Goal: Task Accomplishment & Management: Manage account settings

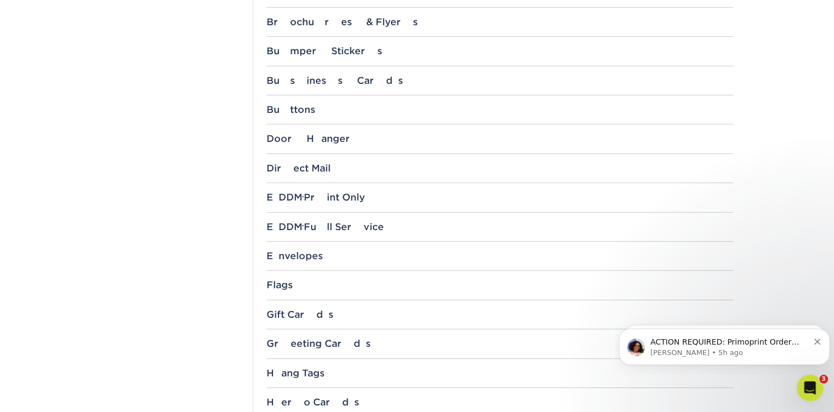
scroll to position [548, 0]
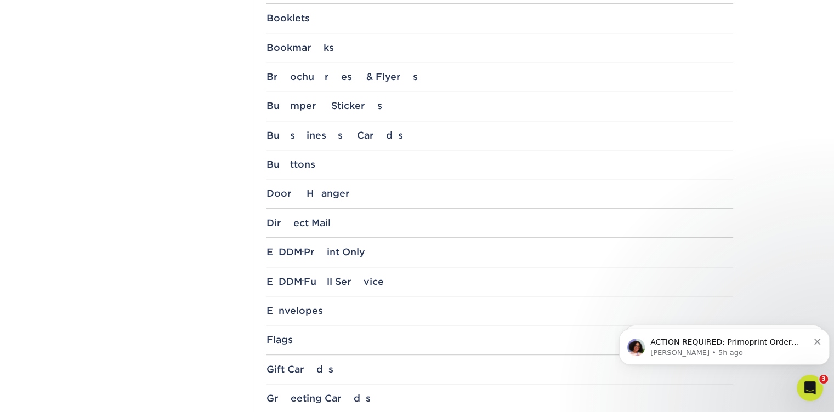
click at [326, 140] on div "Business Cards" at bounding box center [499, 135] width 466 height 11
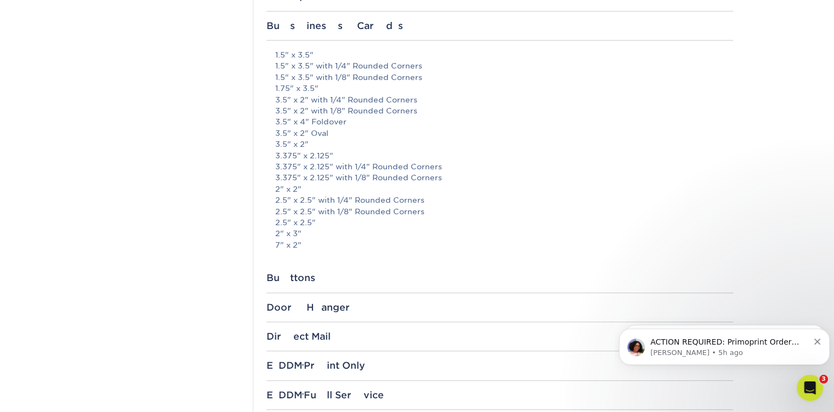
scroll to position [603, 0]
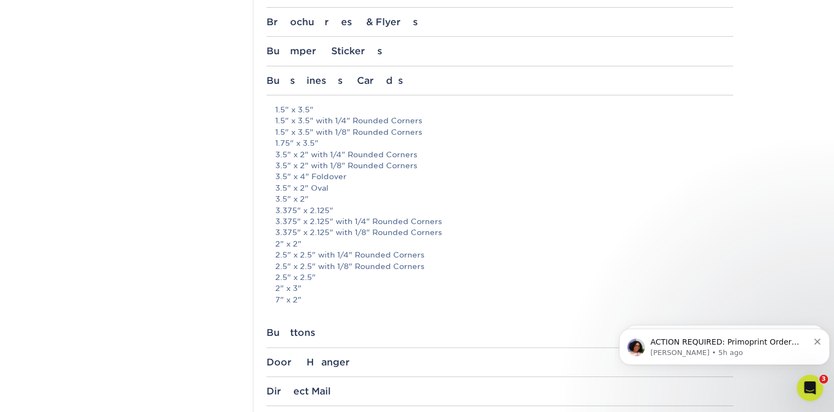
click at [303, 198] on link "3.5" x 2"" at bounding box center [291, 199] width 33 height 9
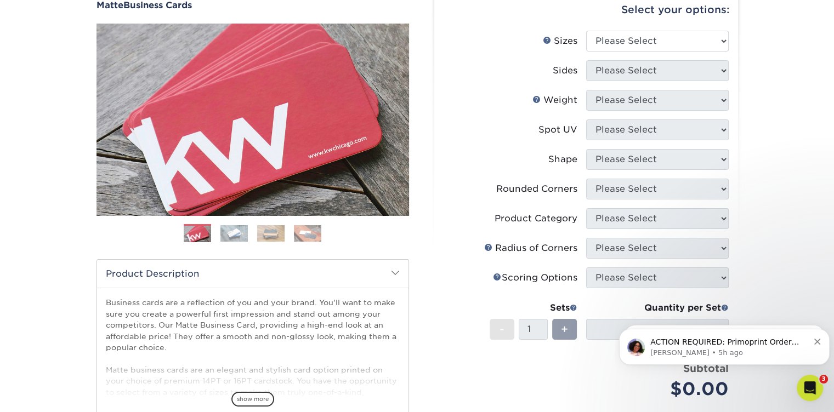
click at [815, 341] on icon "Dismiss notification" at bounding box center [817, 342] width 6 height 6
click at [818, 342] on icon "Dismiss notification" at bounding box center [817, 342] width 6 height 6
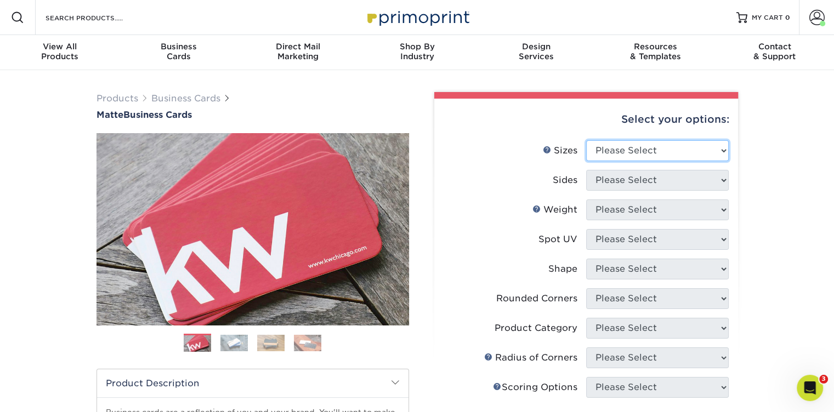
click at [671, 151] on select "Please Select 1.5" x 3.5" - Mini 1.75" x 3.5" - Mini 2" x 2" - Square 2" x 3" -…" at bounding box center [657, 150] width 143 height 21
select select "2.00x3.50"
click at [586, 140] on select "Please Select 1.5" x 3.5" - Mini 1.75" x 3.5" - Mini 2" x 2" - Square 2" x 3" -…" at bounding box center [657, 150] width 143 height 21
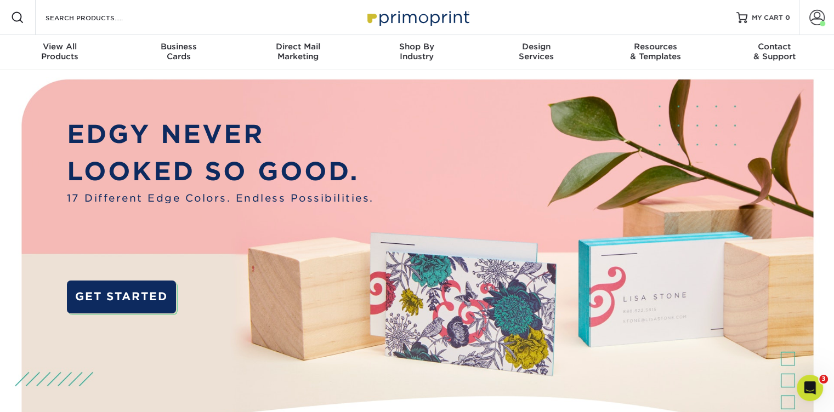
click at [816, 19] on span at bounding box center [816, 17] width 15 height 15
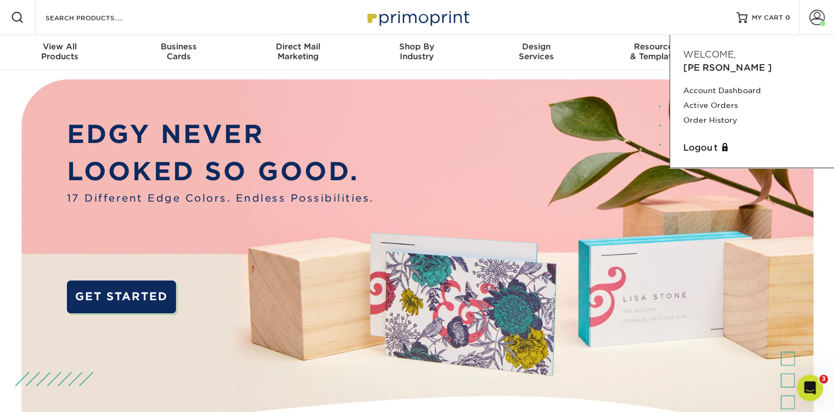
click at [713, 98] on link "Active Orders" at bounding box center [752, 105] width 138 height 15
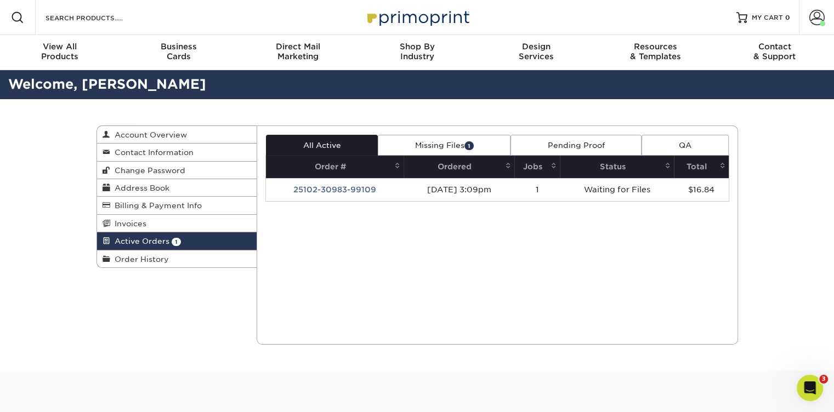
click at [458, 149] on link "Missing Files 1" at bounding box center [444, 145] width 133 height 21
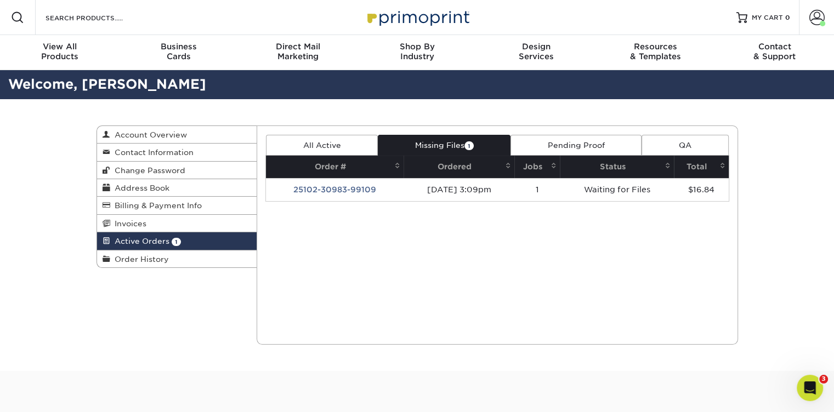
click at [513, 186] on td "10/02/2025 3:09pm" at bounding box center [458, 189] width 110 height 23
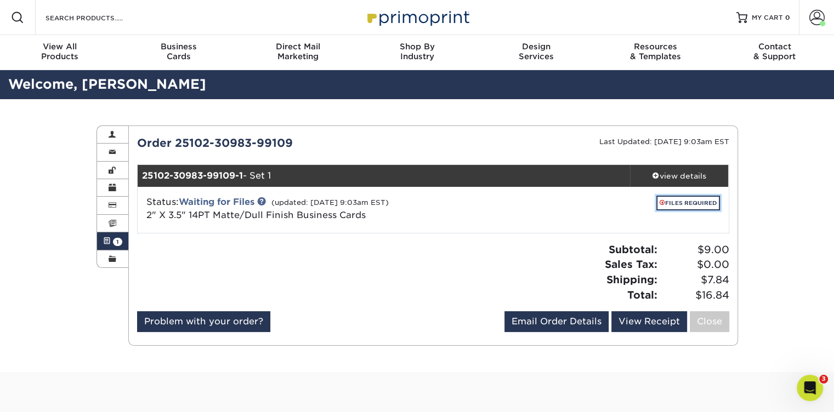
click at [671, 200] on link "FILES REQUIRED" at bounding box center [688, 203] width 64 height 15
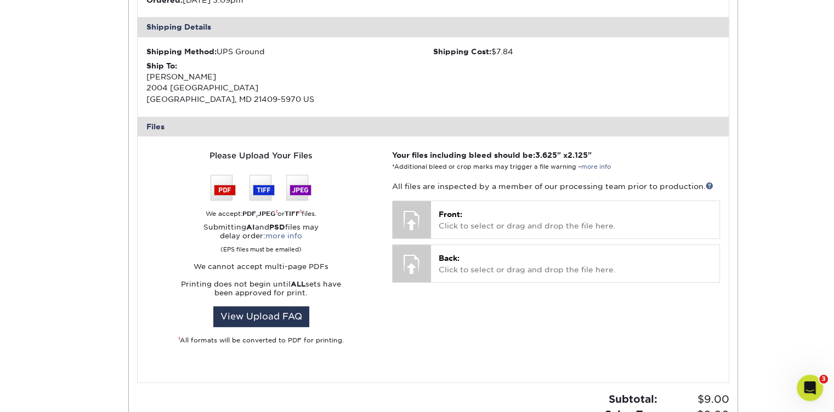
scroll to position [384, 0]
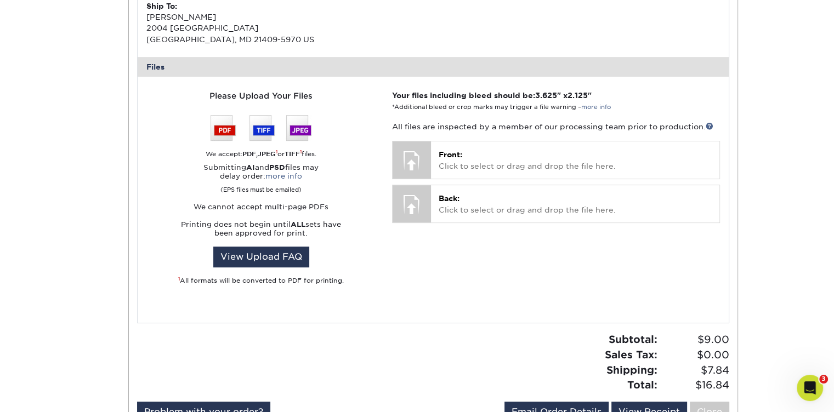
click at [460, 167] on p "Front: Click to select or drag and drop the file here." at bounding box center [574, 160] width 272 height 22
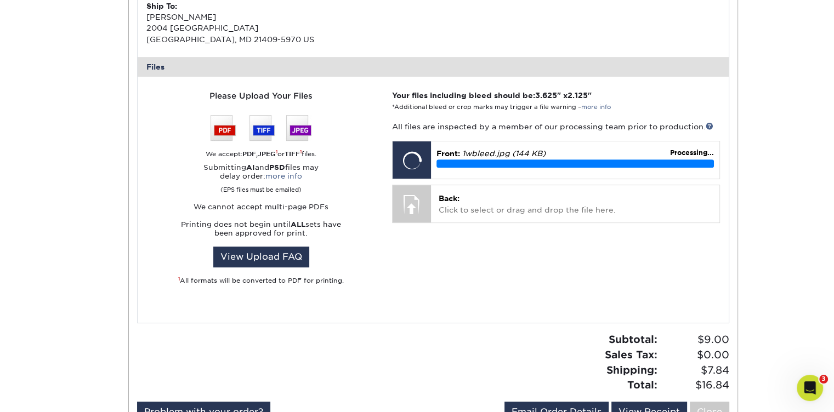
click at [482, 206] on p "Back: Click to select or drag and drop the file here." at bounding box center [574, 204] width 272 height 22
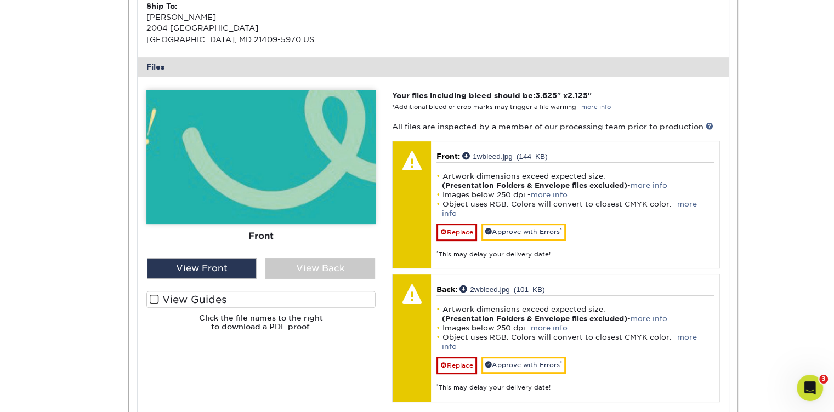
click at [287, 276] on div "View Back" at bounding box center [320, 268] width 110 height 21
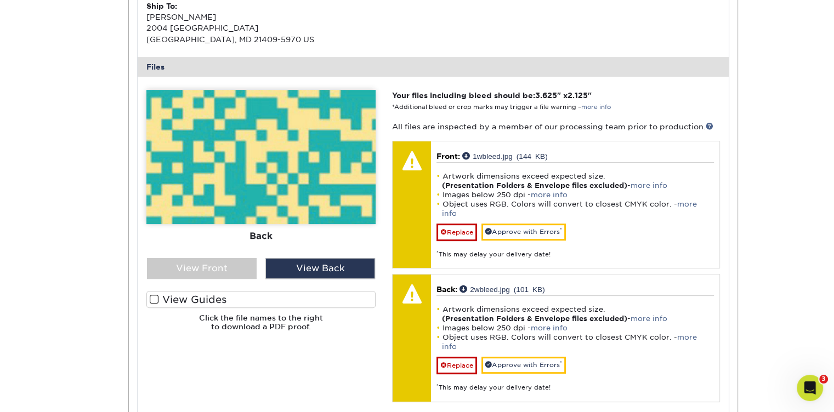
click at [227, 270] on div "View Front" at bounding box center [202, 268] width 110 height 21
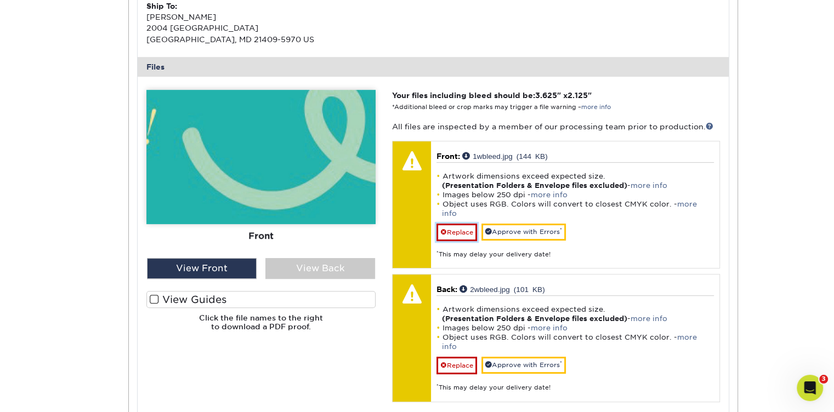
click at [455, 224] on link "Replace" at bounding box center [456, 233] width 41 height 18
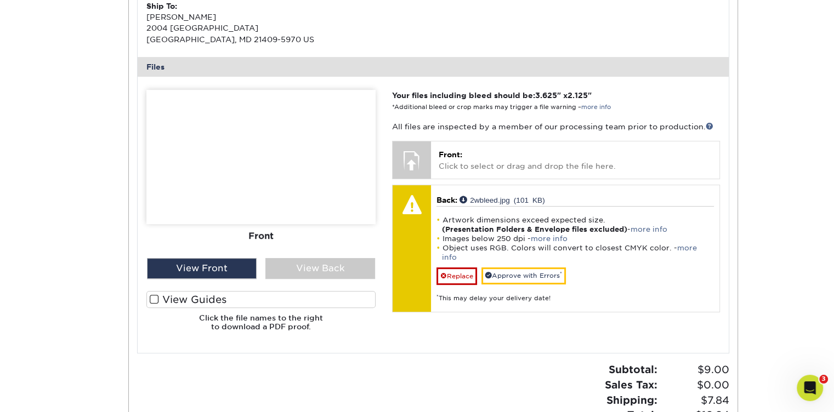
click at [464, 172] on div "Front: Click to select or drag and drop the file here. Choose file 1wbleed.jpg …" at bounding box center [575, 159] width 288 height 37
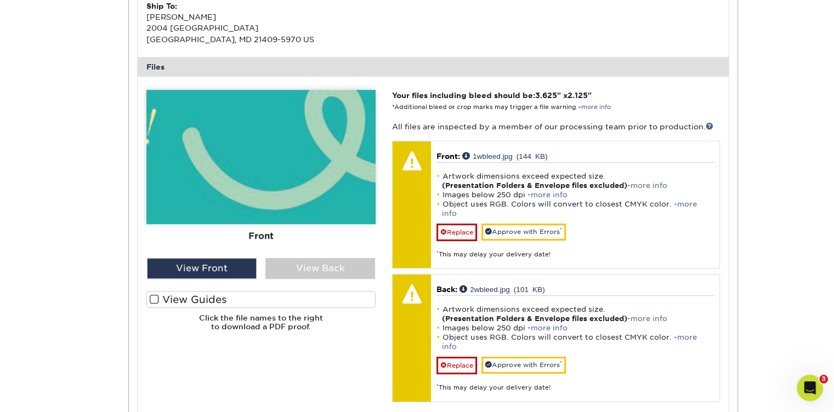
click at [504, 295] on div "Artwork dimensions exceed expected size. (Presentation Folders & Envelope files…" at bounding box center [574, 343] width 277 height 97
click at [546, 165] on div "Artwork dimensions exceed expected size. (Presentation Folders & Envelope files…" at bounding box center [574, 210] width 277 height 97
click at [153, 299] on span at bounding box center [154, 299] width 9 height 10
click at [0, 0] on input "View Guides" at bounding box center [0, 0] width 0 height 0
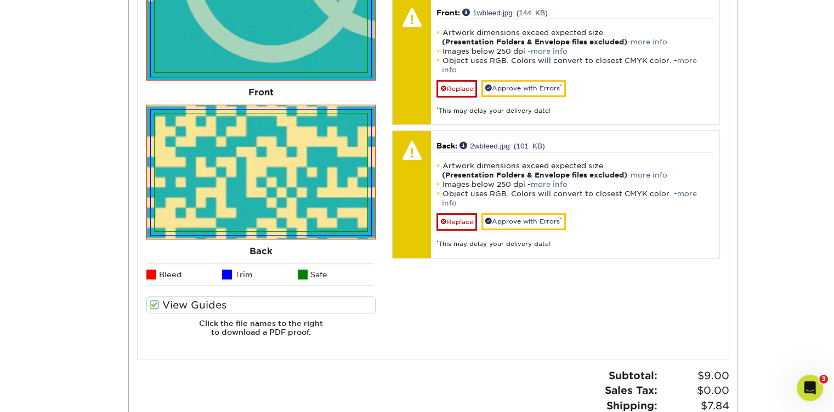
scroll to position [548, 0]
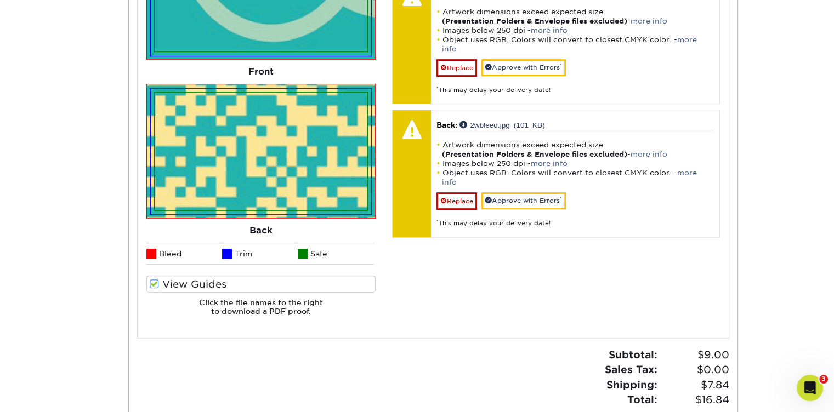
click at [154, 286] on span at bounding box center [154, 284] width 9 height 10
click at [0, 0] on input "View Guides" at bounding box center [0, 0] width 0 height 0
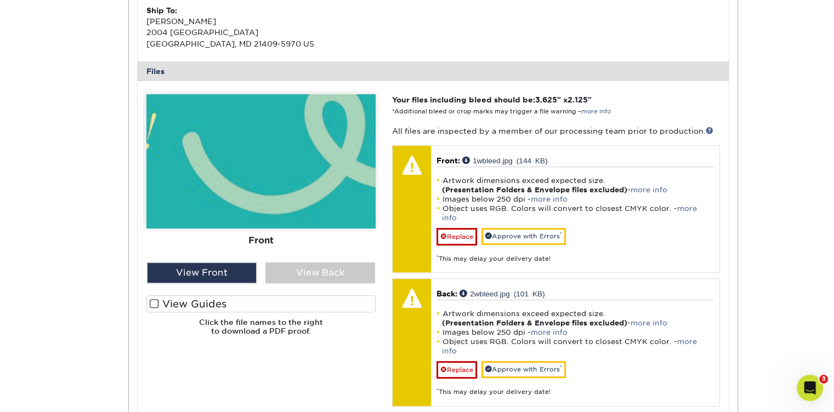
scroll to position [398, 0]
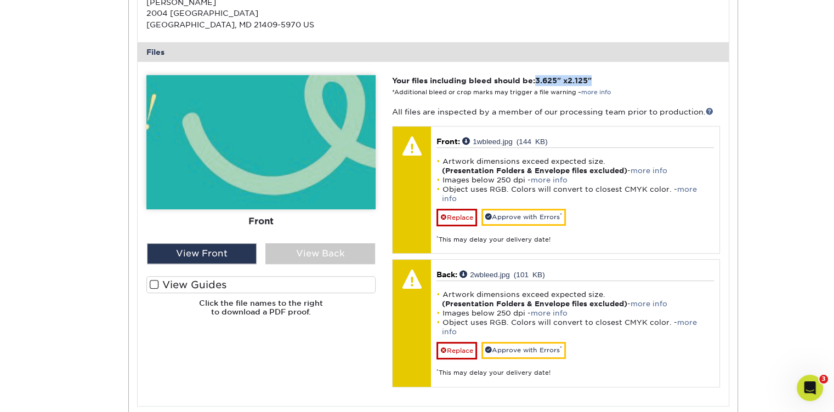
drag, startPoint x: 539, startPoint y: 81, endPoint x: 613, endPoint y: 78, distance: 73.5
click at [613, 78] on p "Your files including bleed should be: 3.625 " x 2.125 " *Additional bleed or cr…" at bounding box center [555, 86] width 327 height 22
copy strong "3.625 " x 2.125 ""
click at [463, 209] on link "Replace" at bounding box center [456, 218] width 41 height 18
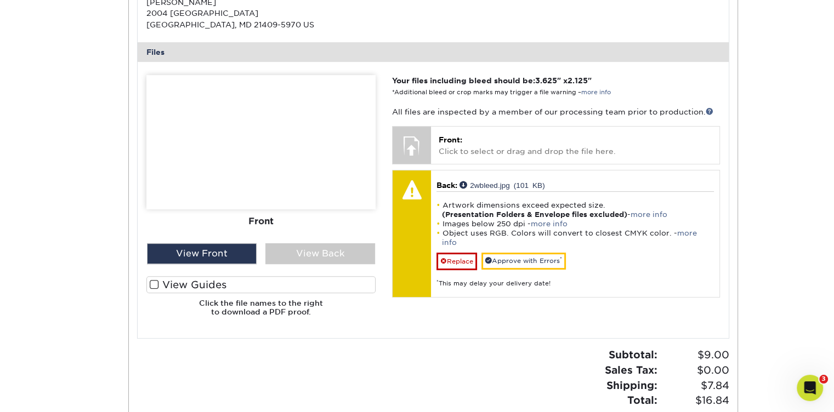
click at [476, 138] on p "Front: Click to select or drag and drop the file here." at bounding box center [574, 145] width 272 height 22
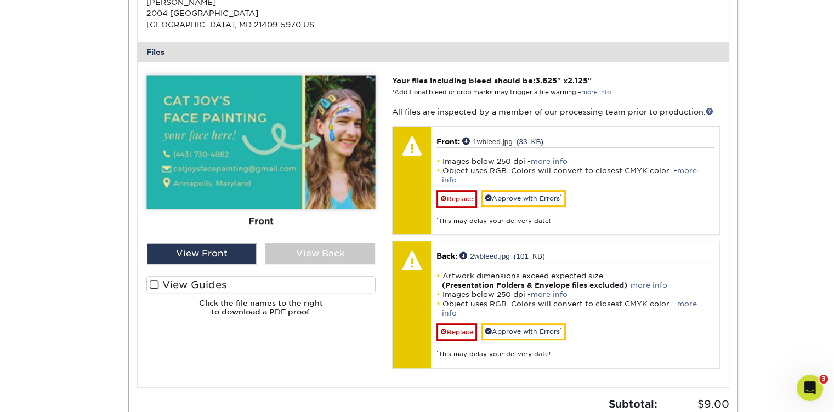
click at [151, 286] on span at bounding box center [154, 285] width 9 height 10
click at [0, 0] on input "View Guides" at bounding box center [0, 0] width 0 height 0
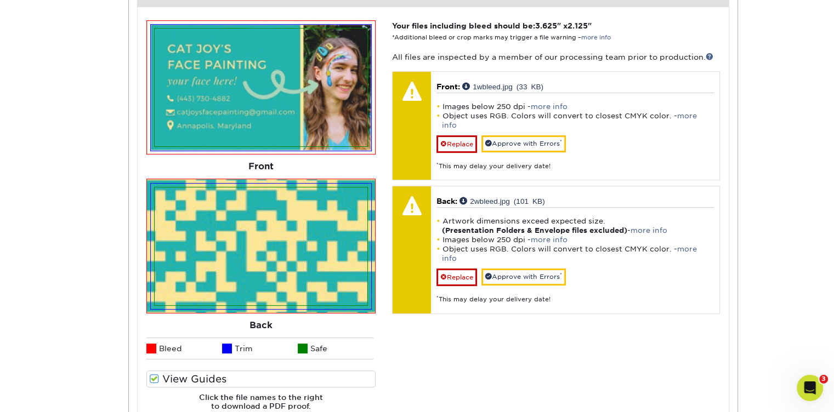
scroll to position [508, 0]
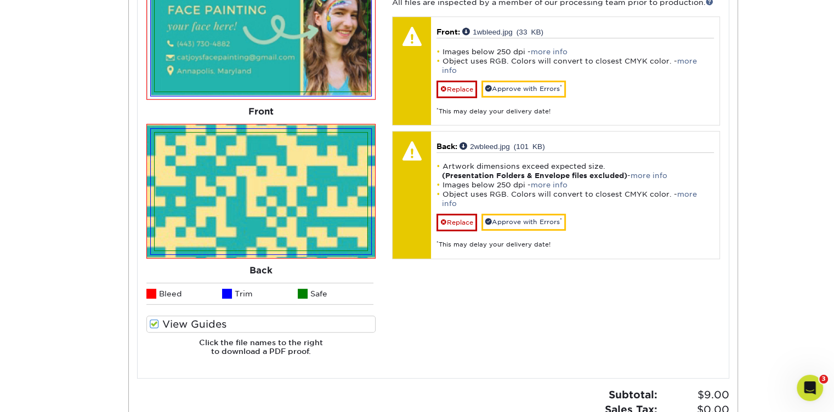
click at [157, 324] on span at bounding box center [154, 324] width 9 height 10
click at [0, 0] on input "View Guides" at bounding box center [0, 0] width 0 height 0
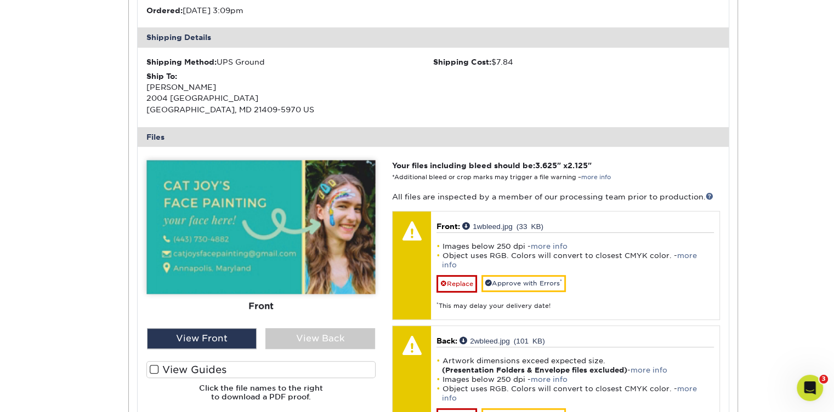
scroll to position [413, 0]
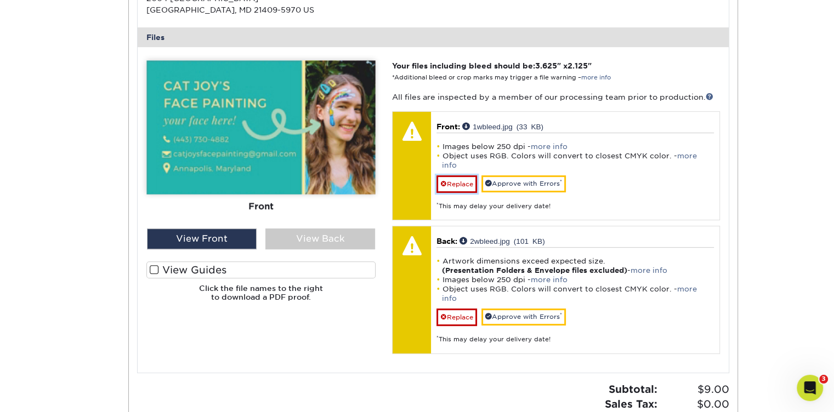
click at [457, 176] on link "Replace" at bounding box center [456, 184] width 41 height 18
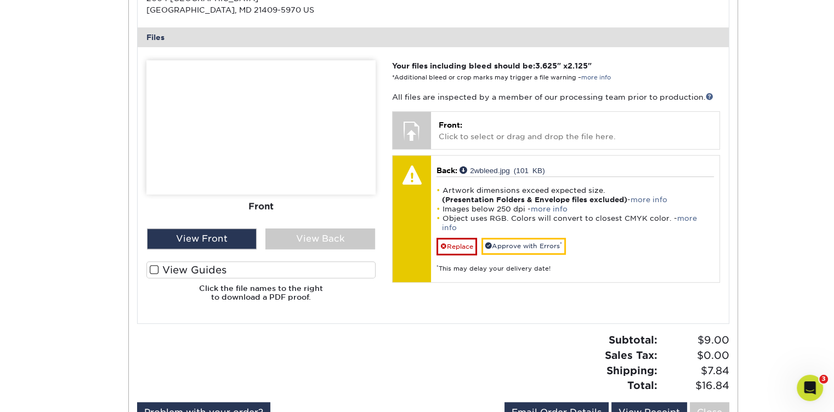
click at [448, 134] on p "Front: Click to select or drag and drop the file here." at bounding box center [574, 130] width 272 height 22
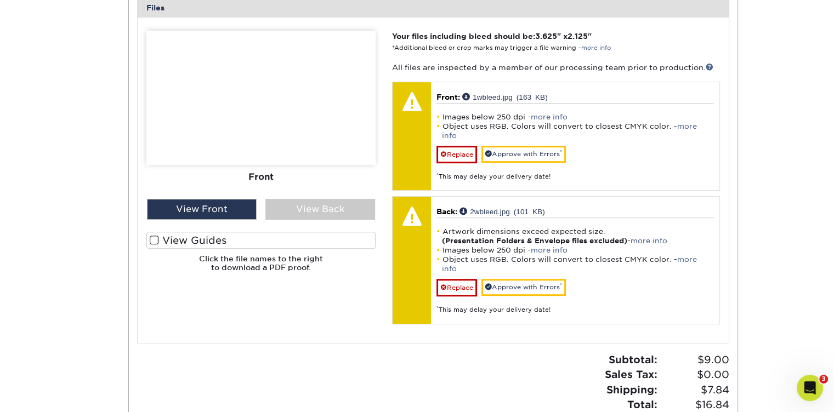
scroll to position [468, 0]
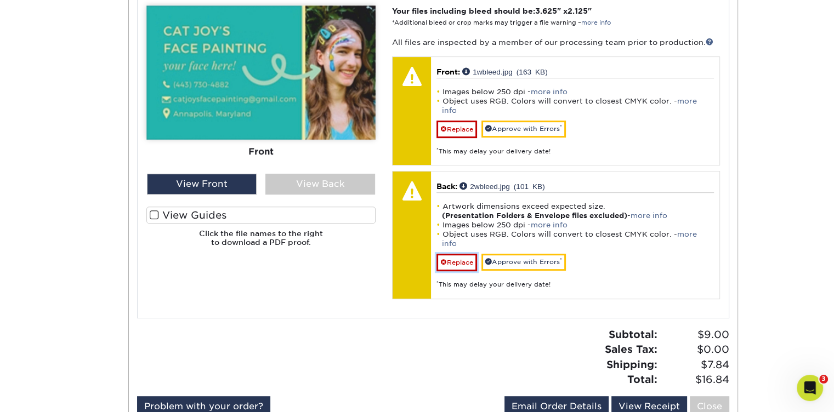
click at [453, 254] on link "Replace" at bounding box center [456, 263] width 41 height 18
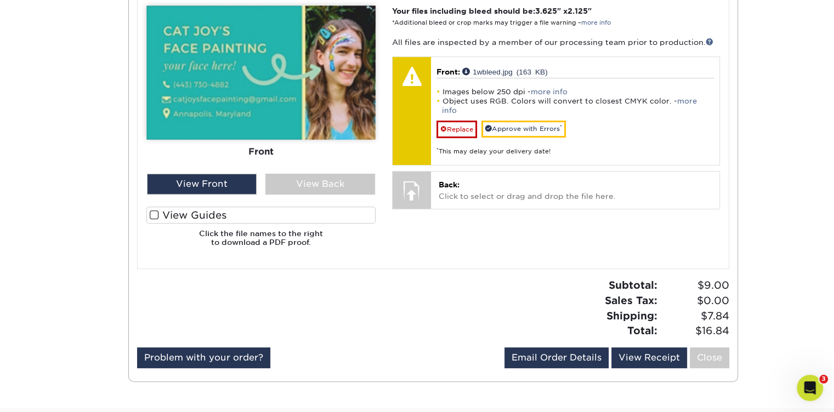
click at [444, 180] on p "Back: Click to select or drag and drop the file here." at bounding box center [574, 190] width 272 height 22
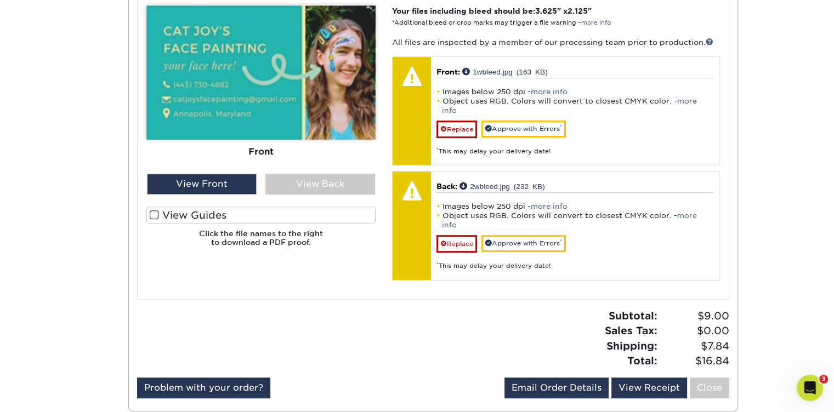
scroll to position [413, 0]
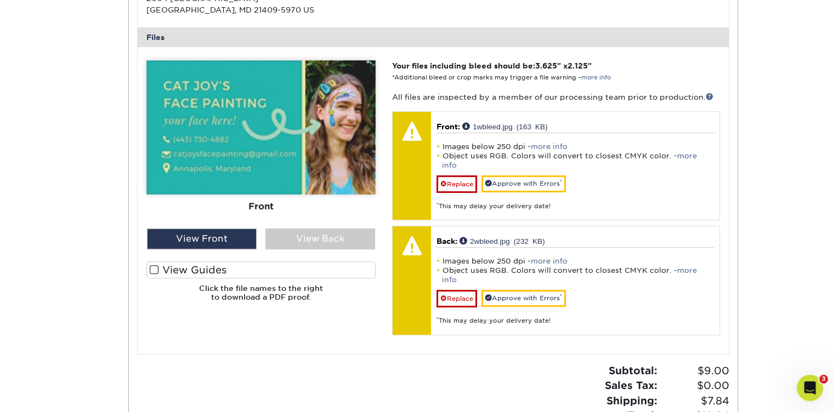
click at [606, 271] on div "Images below 250 dpi - more info Object uses RGB. Colors will convert to closes…" at bounding box center [574, 286] width 277 height 78
click at [319, 239] on div "View Back" at bounding box center [320, 239] width 110 height 21
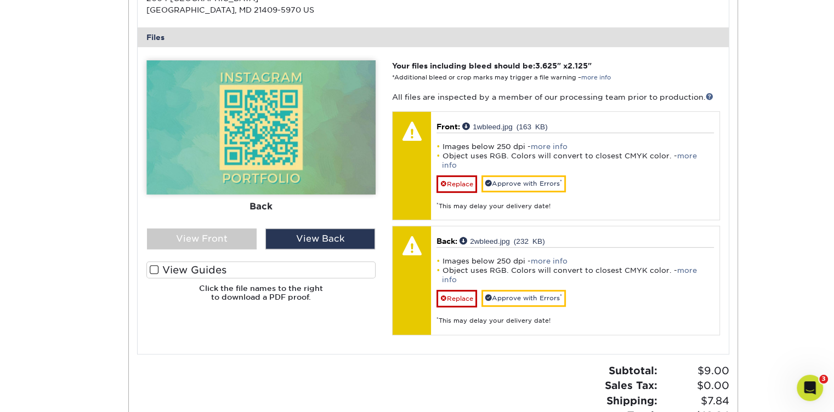
click at [232, 237] on div "View Front" at bounding box center [202, 239] width 110 height 21
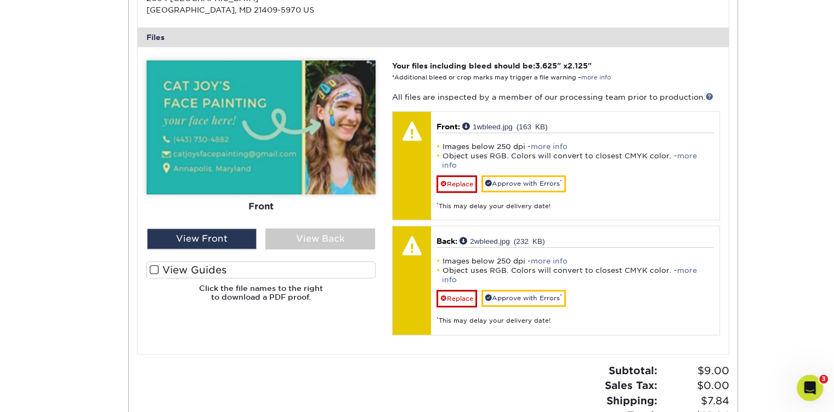
click at [293, 233] on div "View Back" at bounding box center [320, 239] width 110 height 21
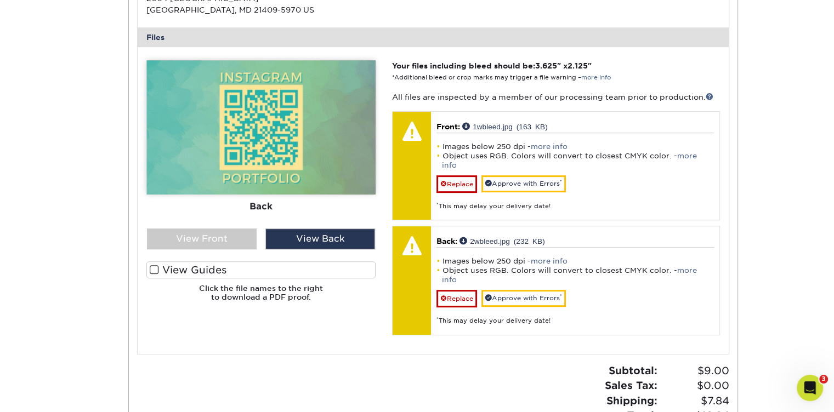
click at [236, 235] on div "View Front" at bounding box center [202, 239] width 110 height 21
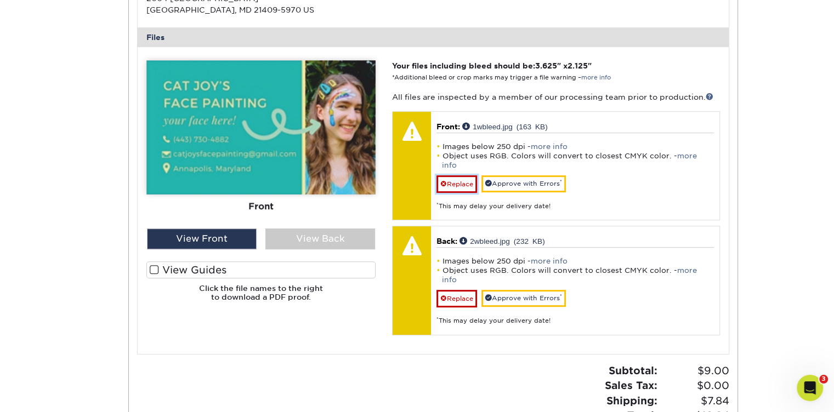
click at [458, 175] on link "Replace" at bounding box center [456, 184] width 41 height 18
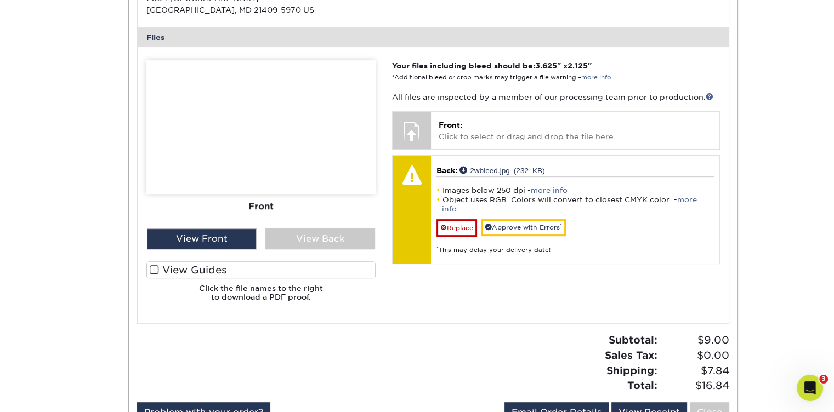
click at [463, 129] on p "Front: Click to select or drag and drop the file here." at bounding box center [574, 130] width 272 height 22
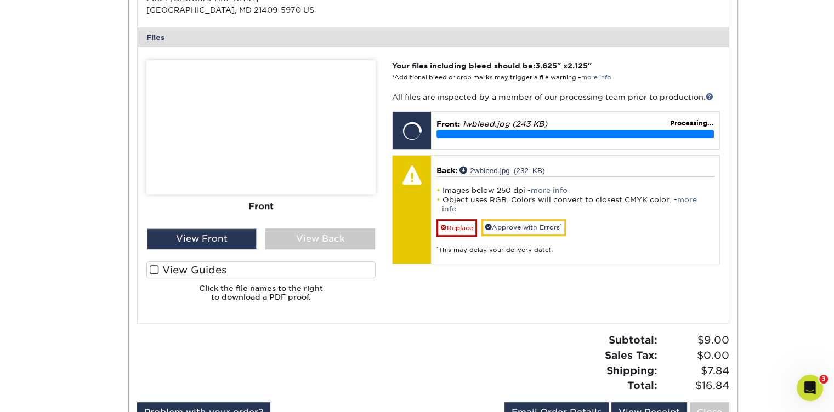
click at [545, 188] on link "more info" at bounding box center [549, 190] width 37 height 8
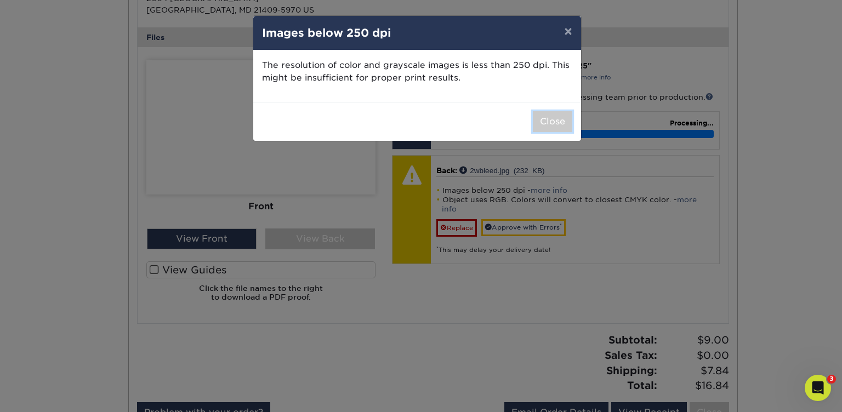
click at [544, 121] on button "Close" at bounding box center [552, 121] width 39 height 21
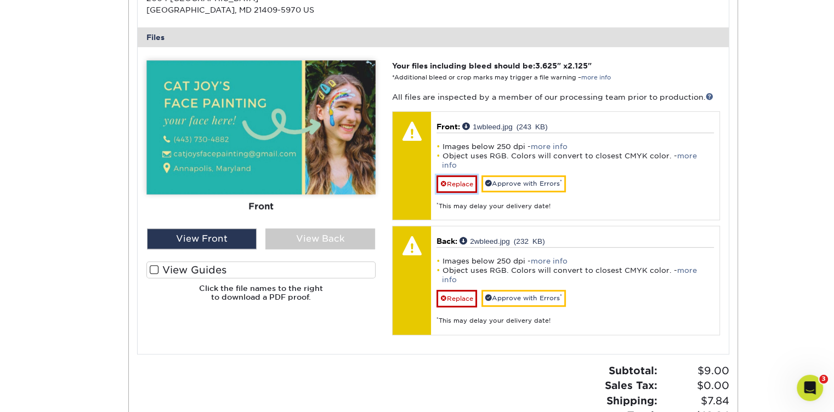
click at [459, 175] on link "Replace" at bounding box center [456, 184] width 41 height 18
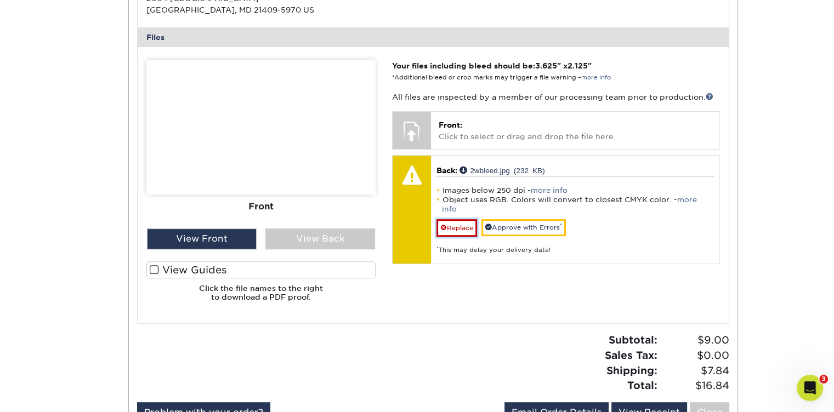
click at [464, 220] on link "Replace" at bounding box center [456, 228] width 41 height 18
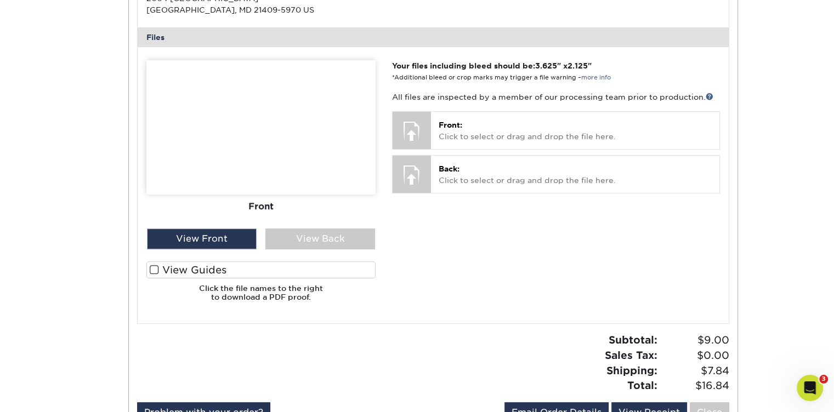
click at [456, 133] on p "Front: Click to select or drag and drop the file here." at bounding box center [574, 130] width 272 height 22
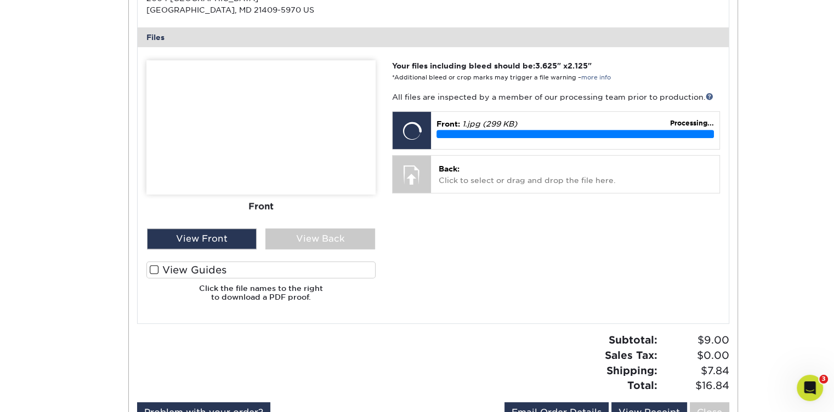
click at [458, 175] on p "Back: Click to select or drag and drop the file here." at bounding box center [574, 174] width 272 height 22
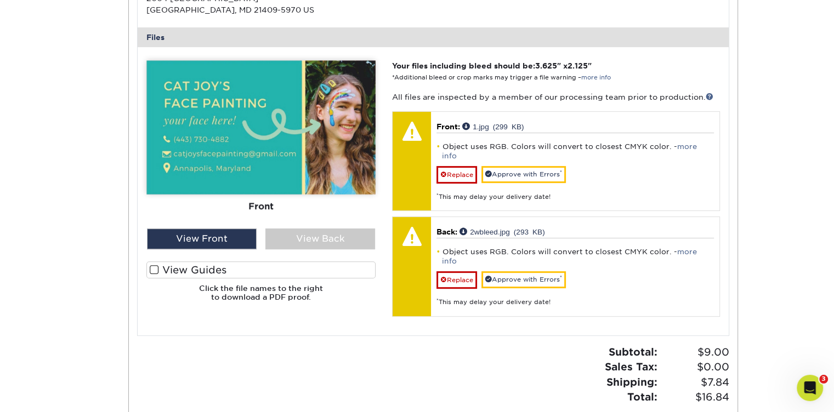
click at [681, 145] on link "more info" at bounding box center [569, 152] width 255 height 18
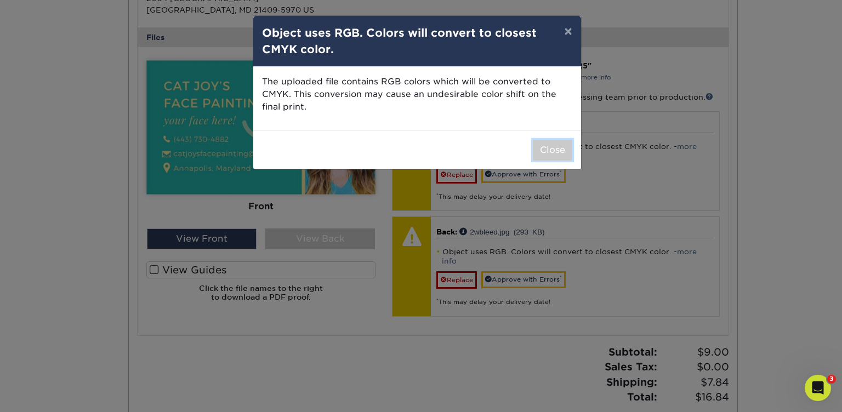
click at [545, 152] on button "Close" at bounding box center [552, 150] width 39 height 21
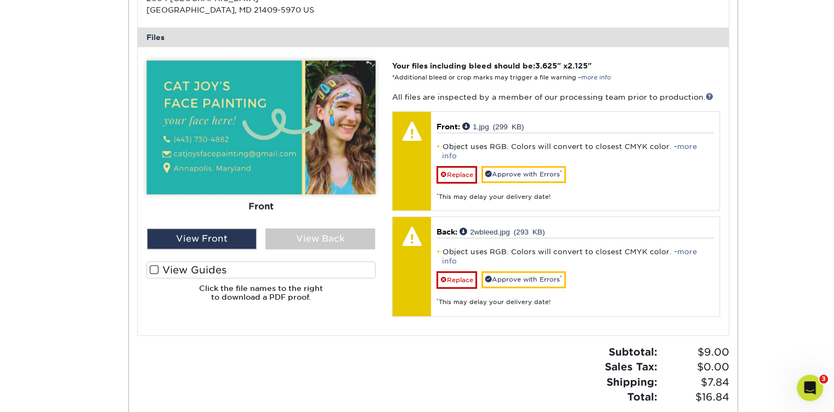
click at [315, 242] on div "View Back" at bounding box center [320, 239] width 110 height 21
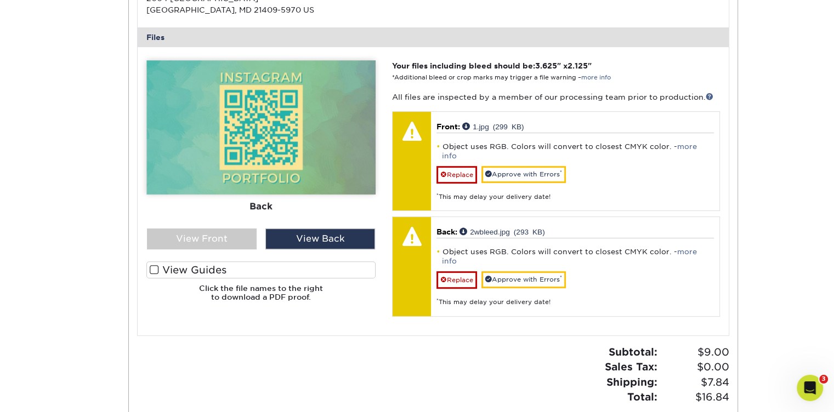
click at [226, 236] on div "View Front" at bounding box center [202, 239] width 110 height 21
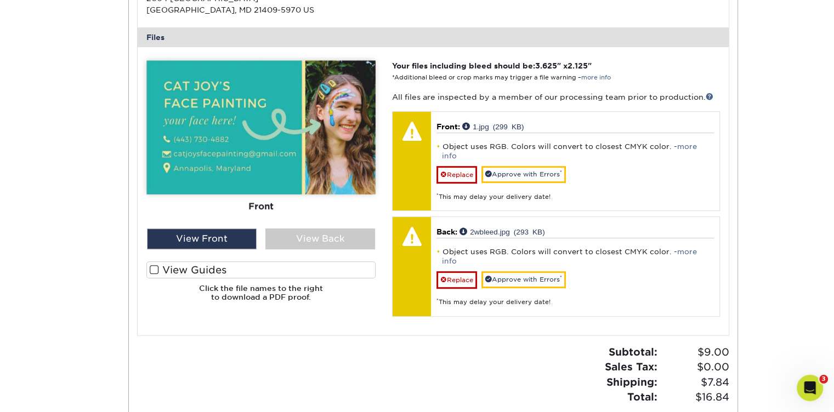
click at [155, 268] on span at bounding box center [154, 270] width 9 height 10
click at [0, 0] on input "View Guides" at bounding box center [0, 0] width 0 height 0
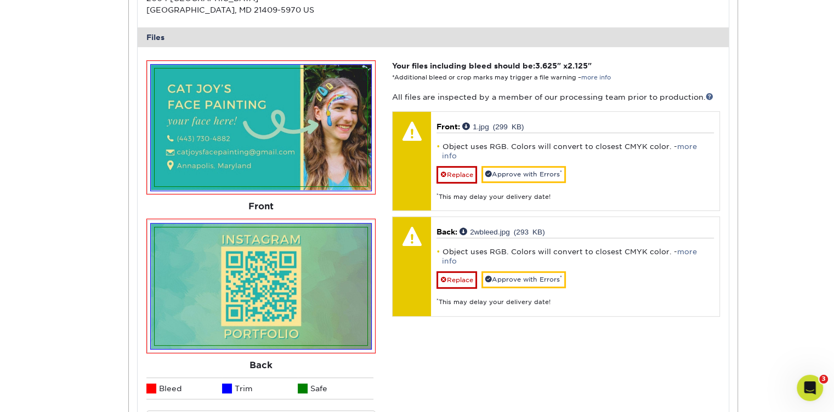
scroll to position [468, 0]
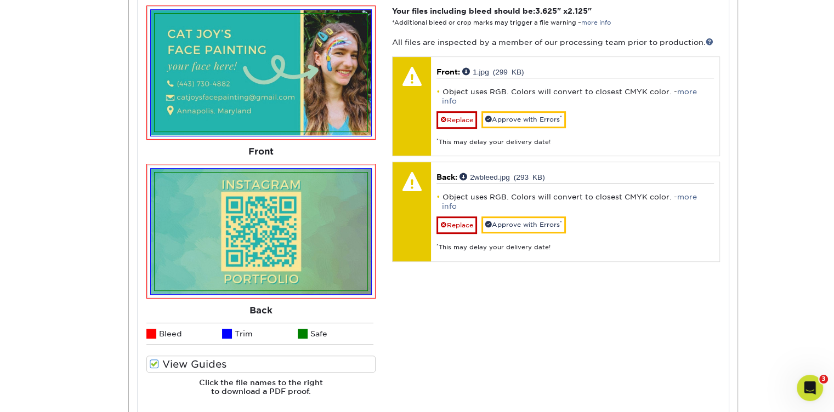
click at [152, 364] on span at bounding box center [154, 364] width 9 height 10
click at [0, 0] on input "View Guides" at bounding box center [0, 0] width 0 height 0
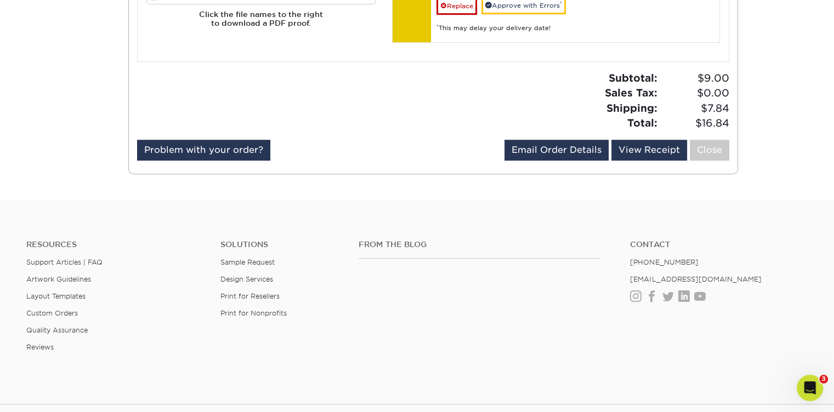
scroll to position [358, 0]
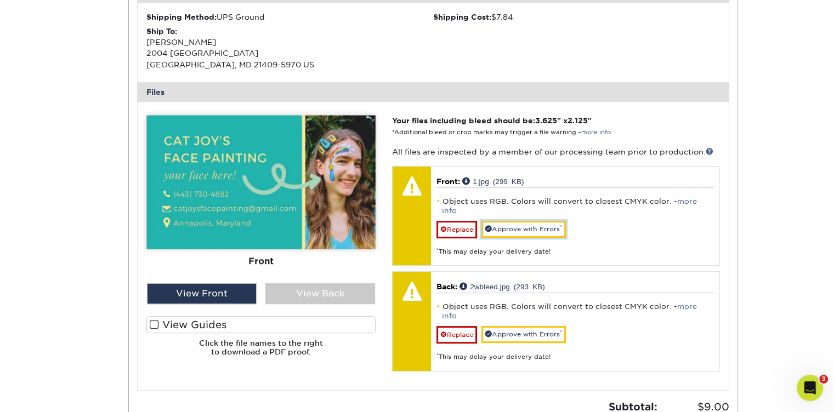
click at [546, 221] on link "Approve with Errors *" at bounding box center [523, 229] width 84 height 17
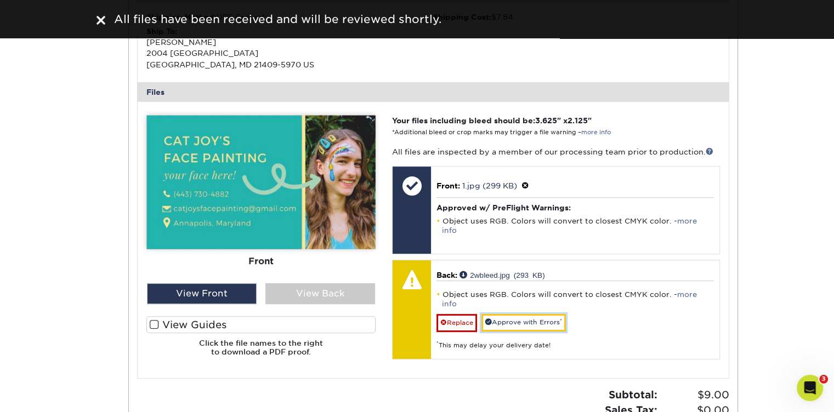
click at [527, 314] on link "Approve with Errors *" at bounding box center [523, 322] width 84 height 17
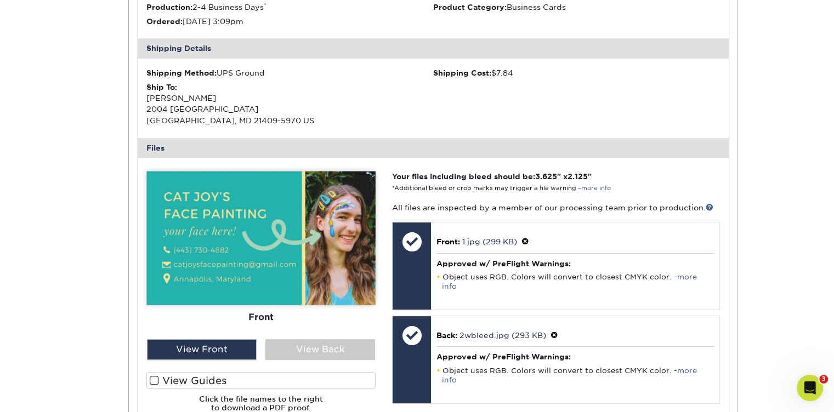
scroll to position [384, 0]
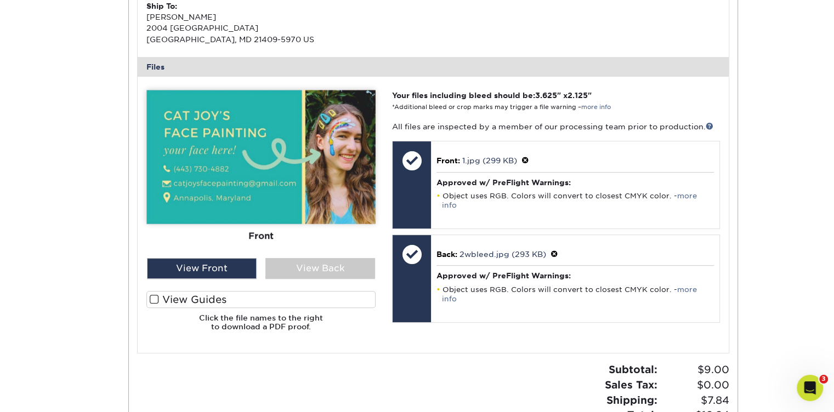
click at [307, 267] on div "View Back" at bounding box center [320, 268] width 110 height 21
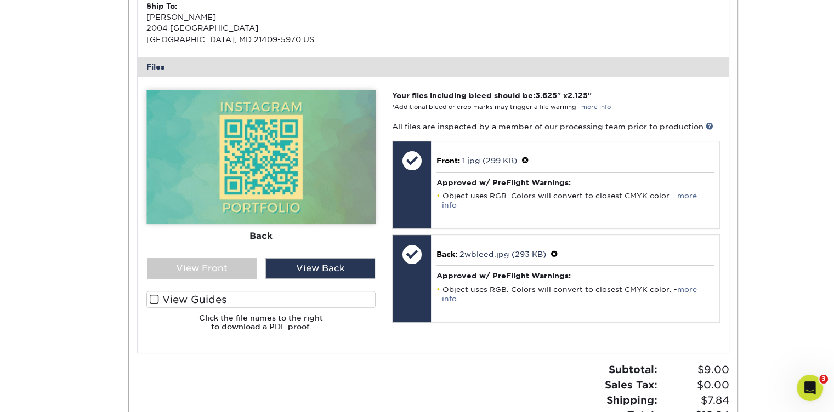
click at [225, 265] on div "View Front" at bounding box center [202, 268] width 110 height 21
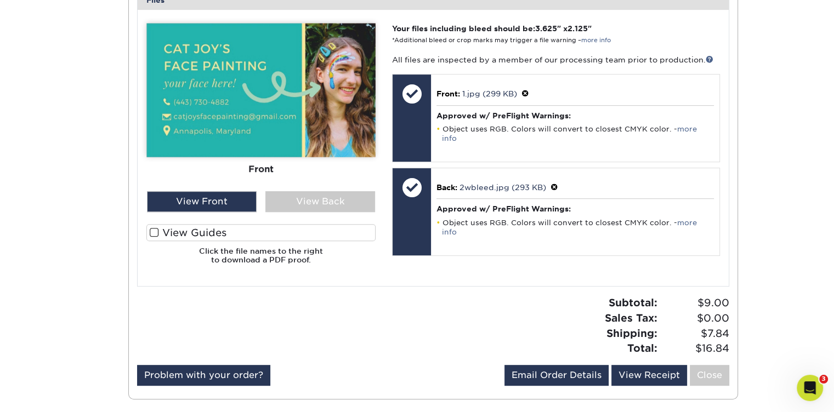
scroll to position [438, 0]
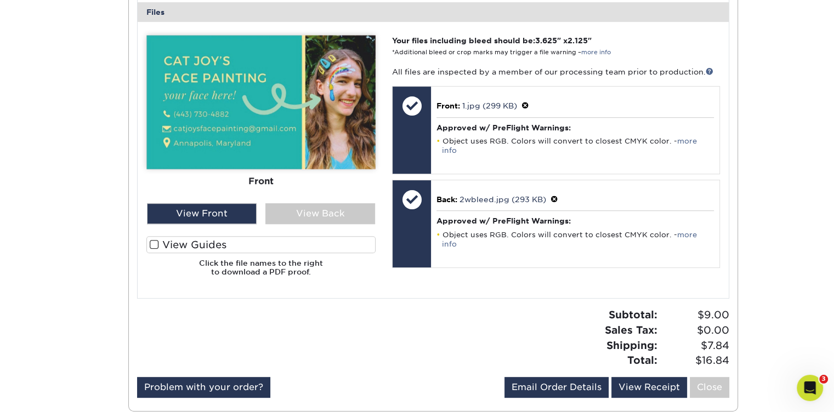
click at [410, 187] on div at bounding box center [411, 199] width 38 height 38
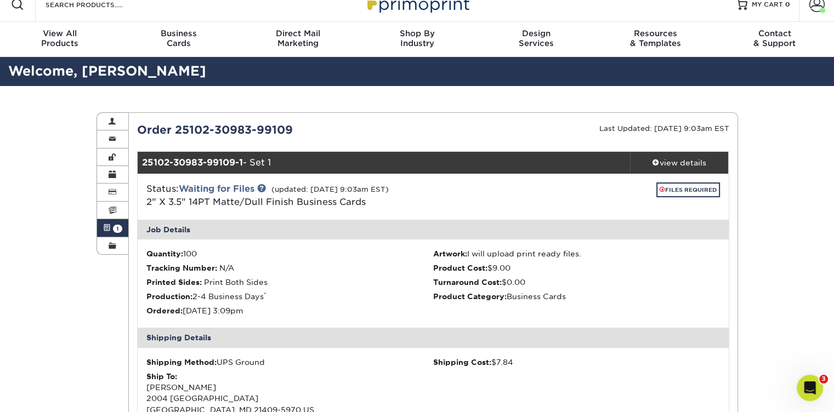
scroll to position [0, 0]
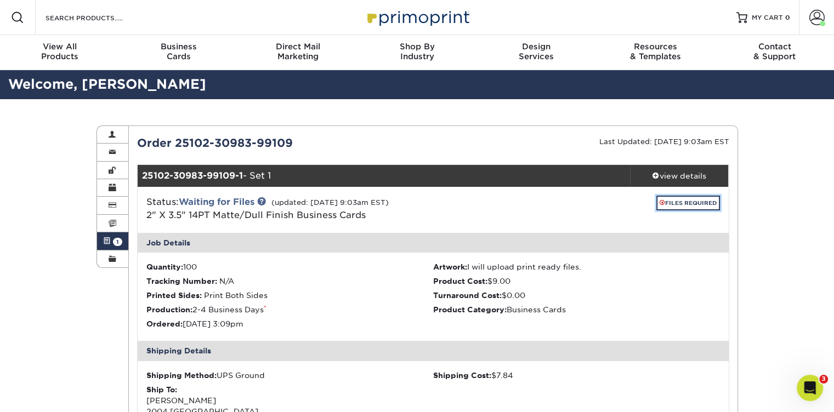
click at [673, 202] on link "FILES REQUIRED" at bounding box center [688, 203] width 64 height 15
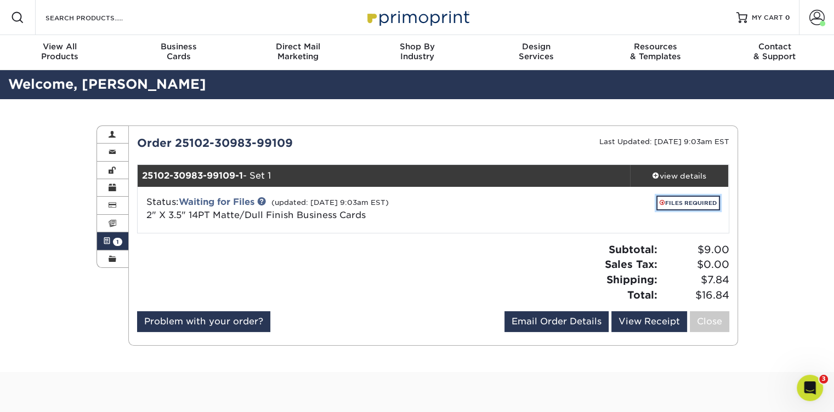
click at [673, 202] on link "FILES REQUIRED" at bounding box center [688, 203] width 64 height 15
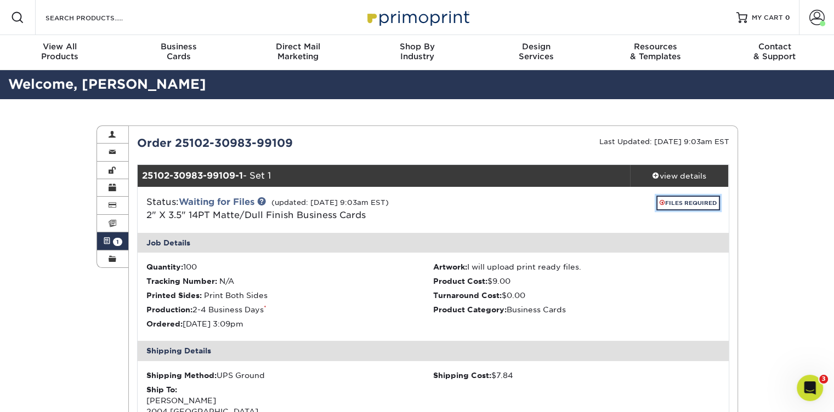
click at [662, 204] on span at bounding box center [661, 203] width 5 height 6
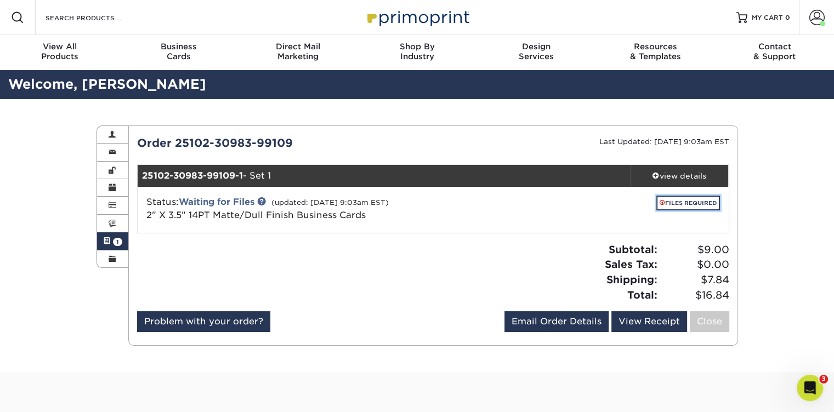
click at [663, 203] on span at bounding box center [661, 203] width 5 height 6
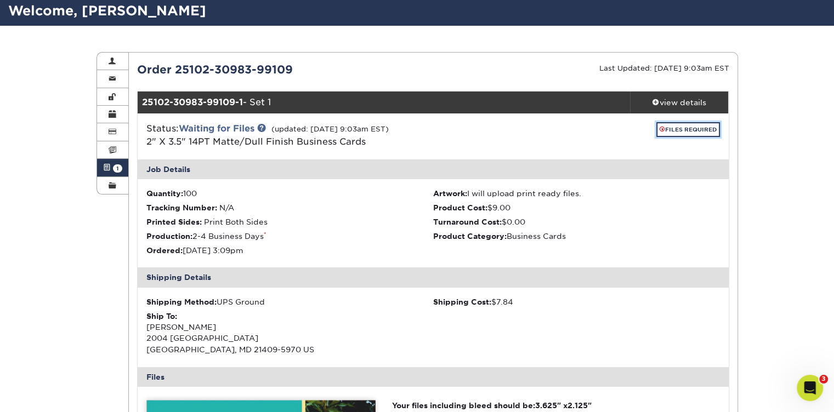
scroll to position [55, 0]
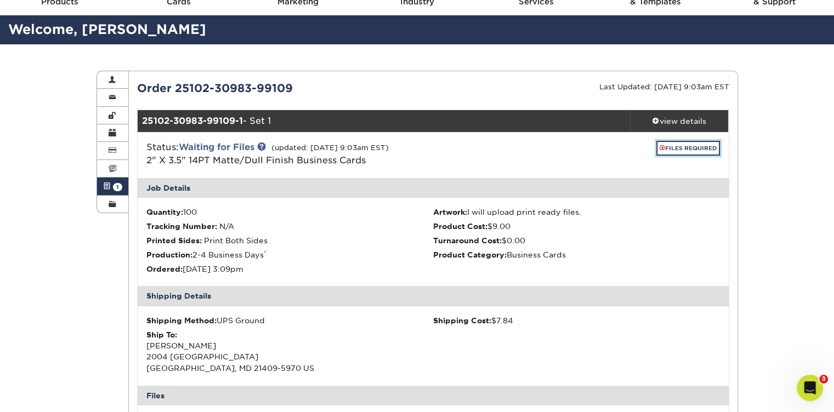
click at [672, 146] on link "FILES REQUIRED" at bounding box center [688, 148] width 64 height 15
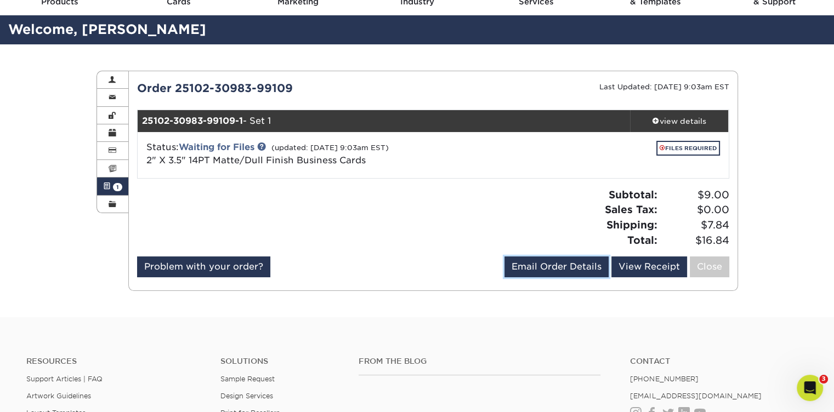
click at [563, 270] on link "Email Order Details" at bounding box center [556, 267] width 104 height 21
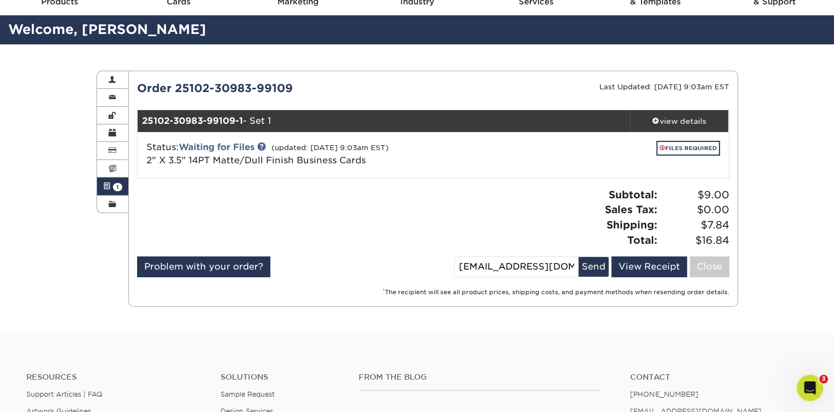
click at [550, 292] on small "* The recipient will see all product prices, shipping costs, and payment method…" at bounding box center [556, 292] width 346 height 7
click at [643, 269] on link "View Receipt" at bounding box center [649, 267] width 76 height 21
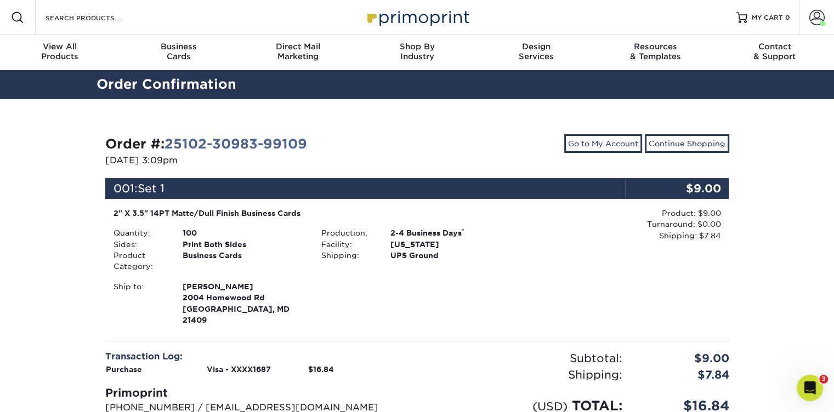
click at [822, 21] on span at bounding box center [821, 23] width 5 height 5
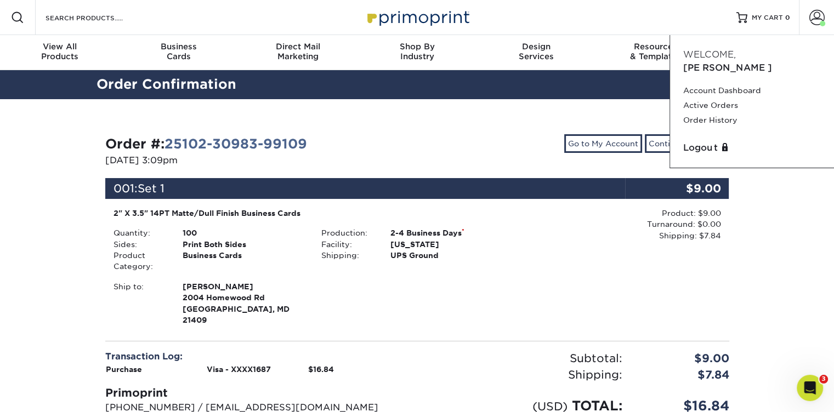
click at [710, 98] on link "Active Orders" at bounding box center [752, 105] width 138 height 15
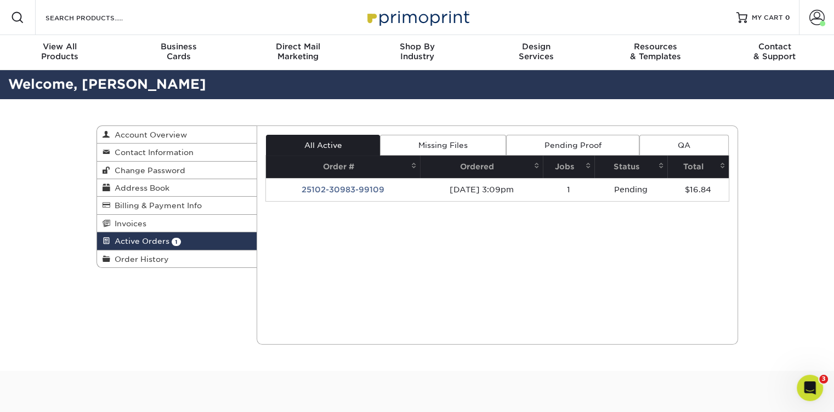
click at [537, 192] on td "[DATE] 3:09pm" at bounding box center [481, 189] width 123 height 23
